Goal: Task Accomplishment & Management: Manage account settings

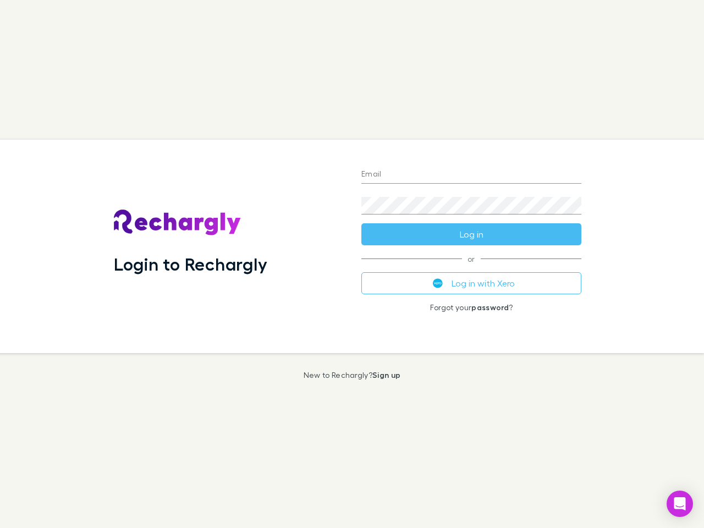
click at [352, 264] on div "Login to Rechargly" at bounding box center [228, 246] width 247 height 213
click at [471, 175] on input "Email" at bounding box center [471, 175] width 220 height 18
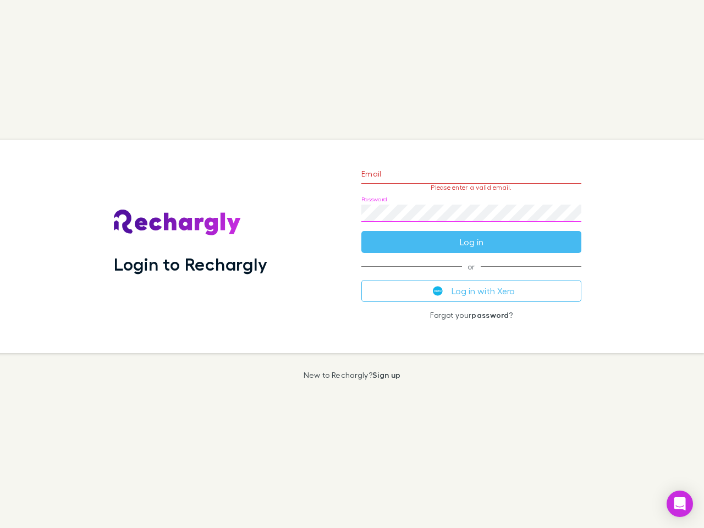
click at [471, 234] on form "Email Please enter a valid email. Password Log in" at bounding box center [471, 205] width 220 height 96
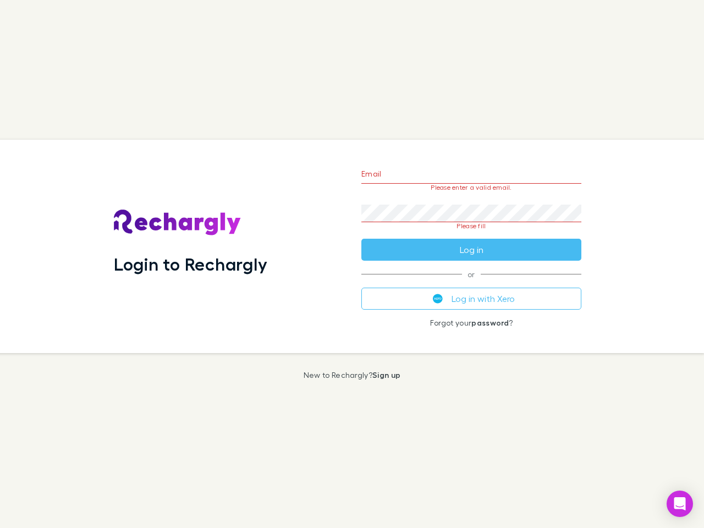
click at [471, 283] on div "Email Please enter a valid email. Password Please fill Log in or Log in with Xe…" at bounding box center [470, 246] width 237 height 213
click at [679, 504] on icon "Open Intercom Messenger" at bounding box center [680, 503] width 12 height 13
